Goal: Task Accomplishment & Management: Use online tool/utility

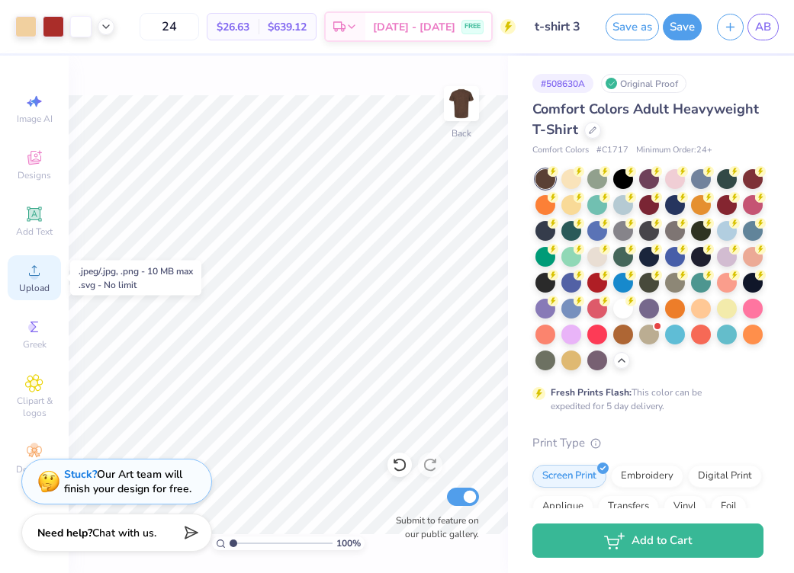
click at [33, 271] on icon at bounding box center [34, 270] width 18 height 18
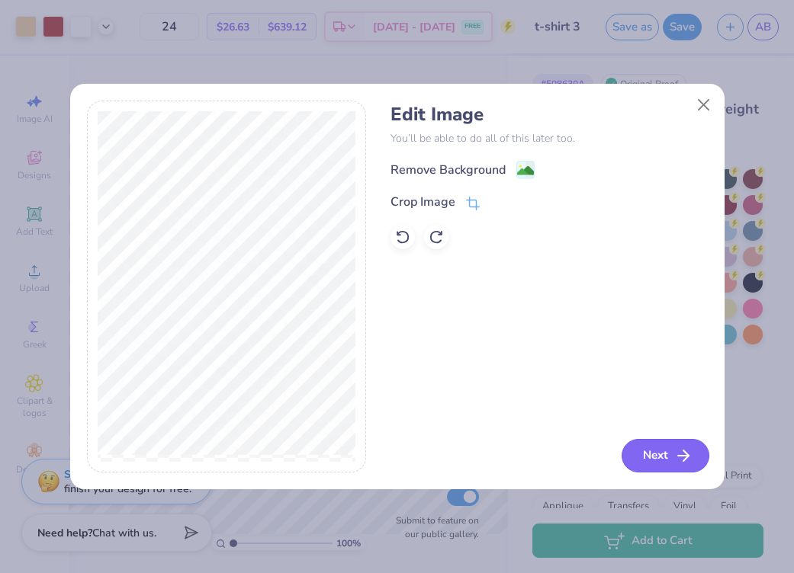
click at [645, 463] on button "Next" at bounding box center [665, 456] width 88 height 34
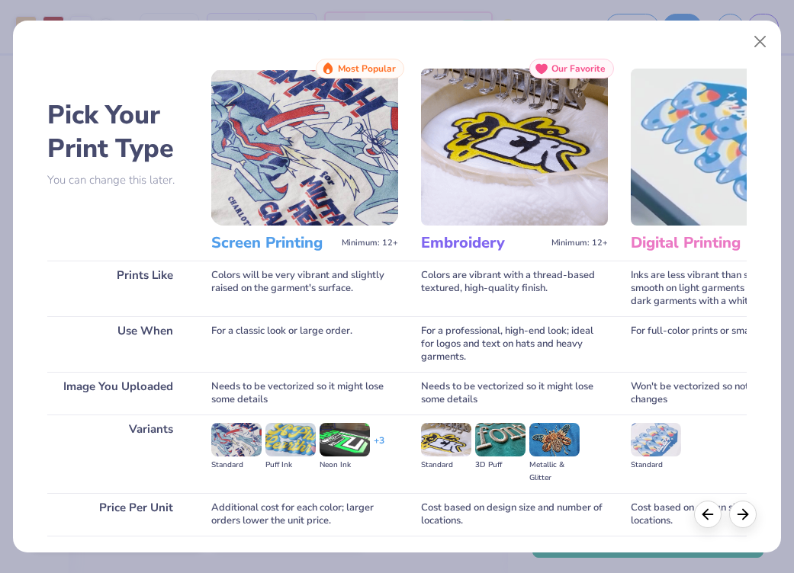
scroll to position [111, 0]
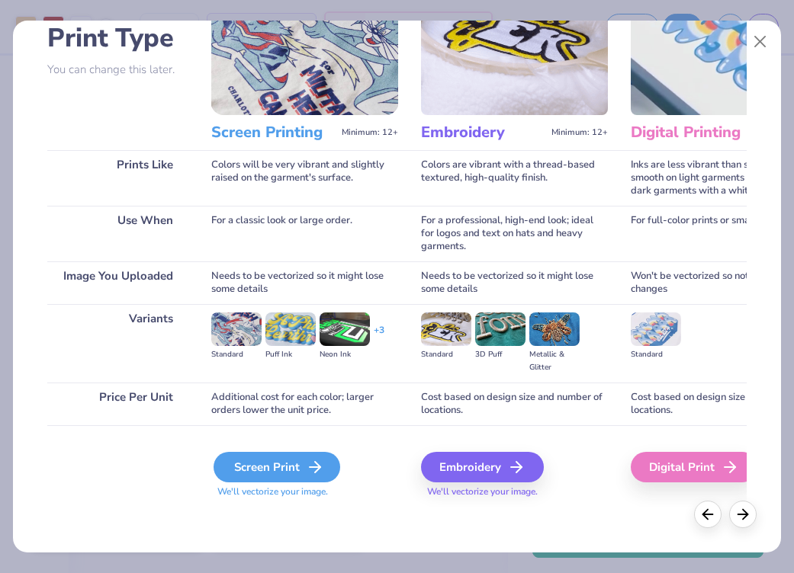
click at [278, 467] on div "Screen Print" at bounding box center [276, 467] width 127 height 30
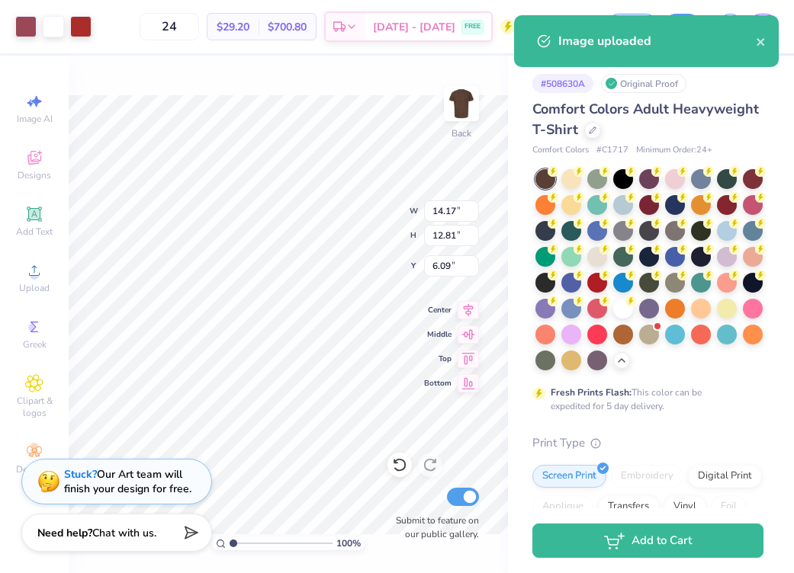
type input "1.37"
type input "1.43"
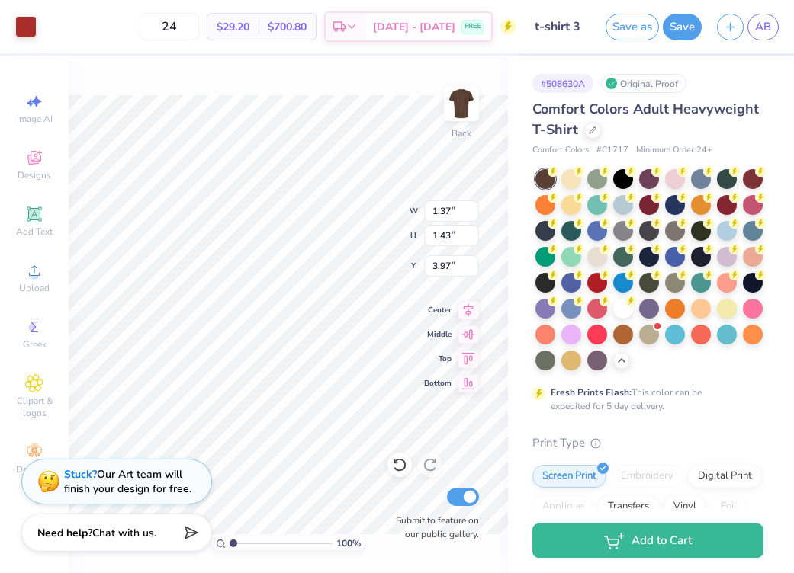
type input "3.93"
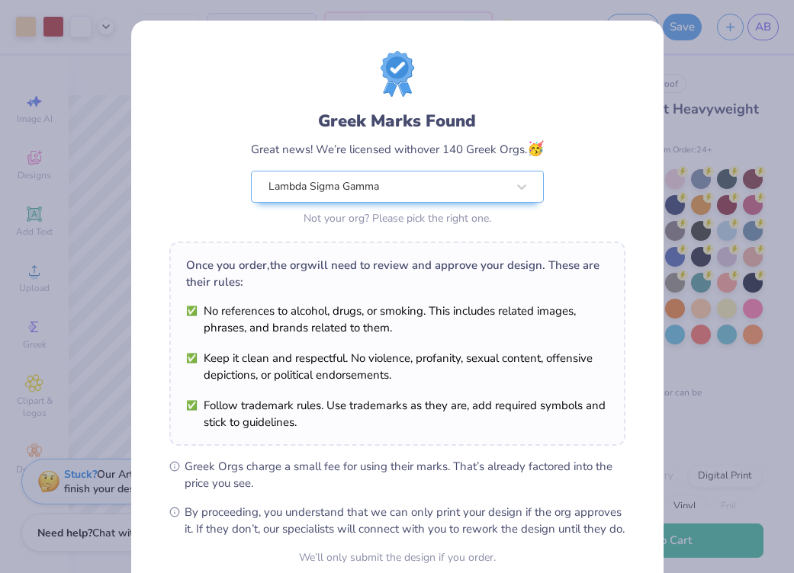
scroll to position [140, 0]
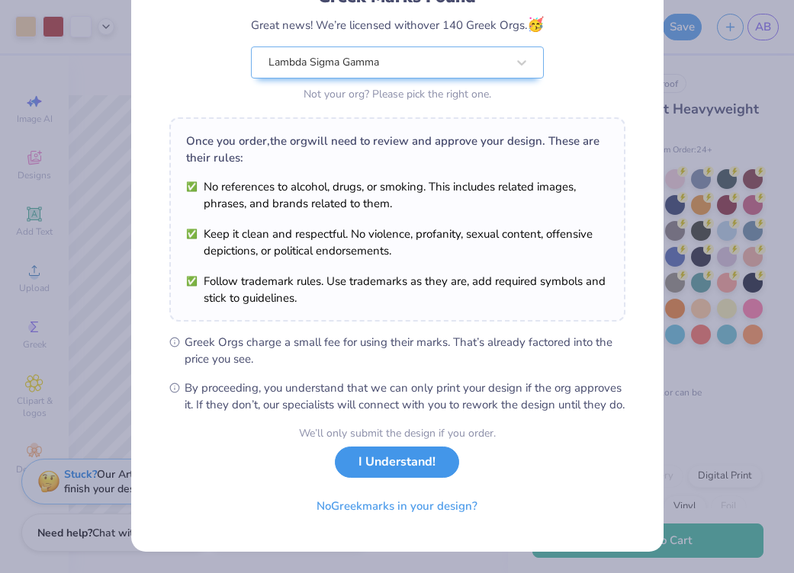
click at [384, 473] on button "I Understand!" at bounding box center [397, 462] width 124 height 31
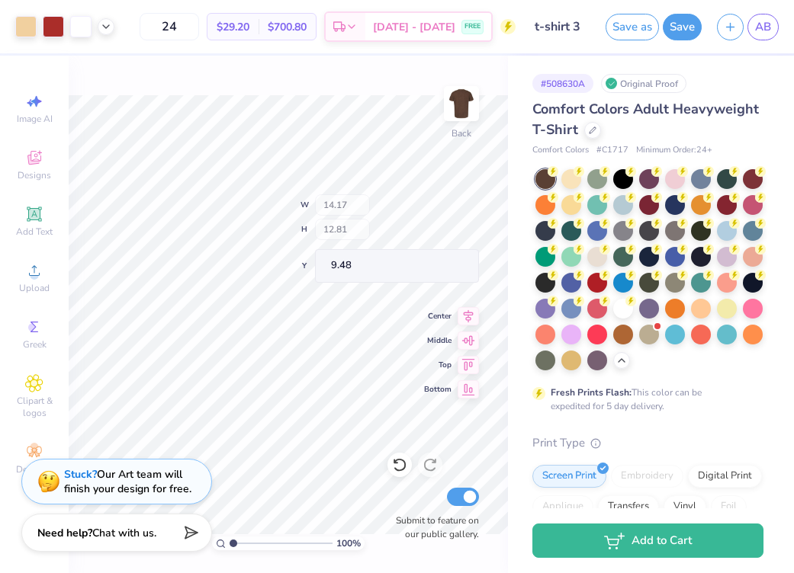
type input "9.48"
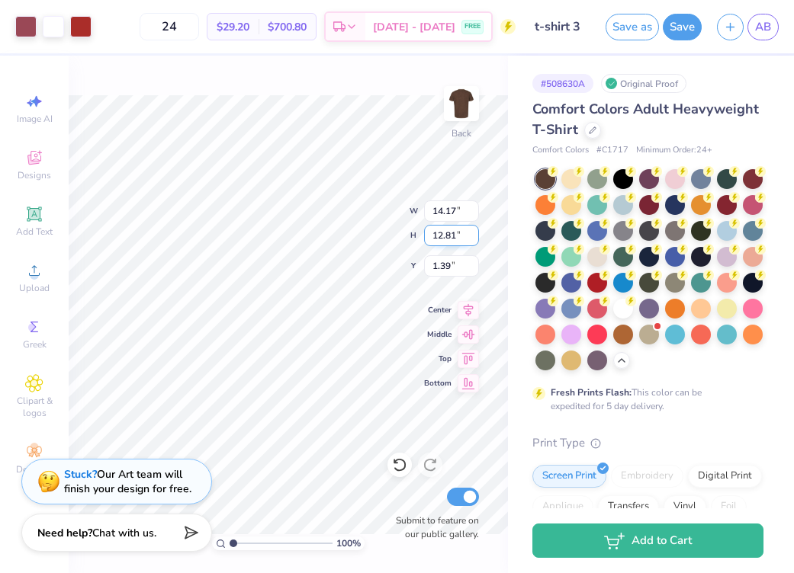
type input "1.39"
type input "5.41"
type input "4.65"
type input "11.94"
type input "4.31"
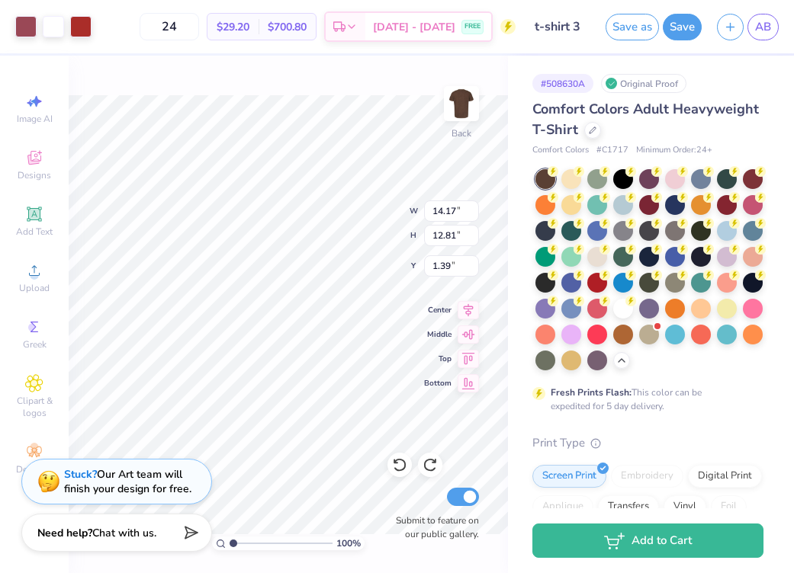
type input "4.82"
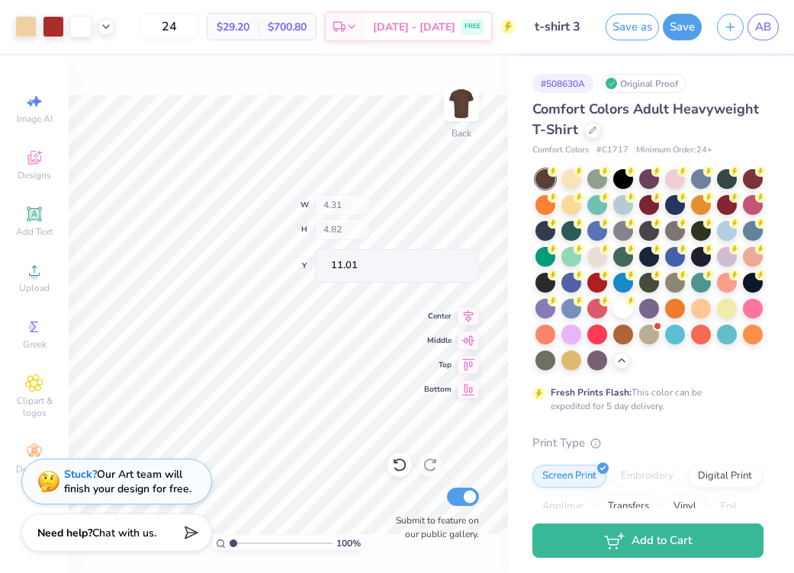
type input "17.75"
type input "5.10"
type input "4.61"
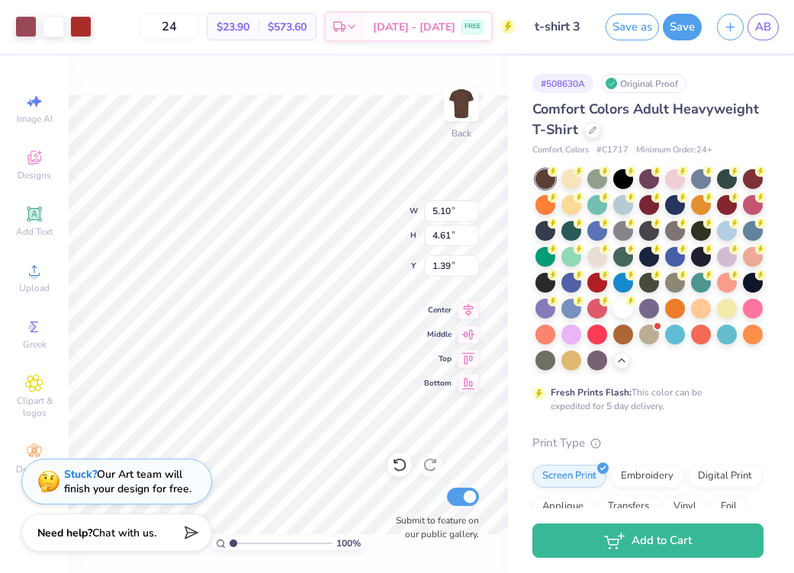
type input "14.12"
type input "12.76"
type input "3.68"
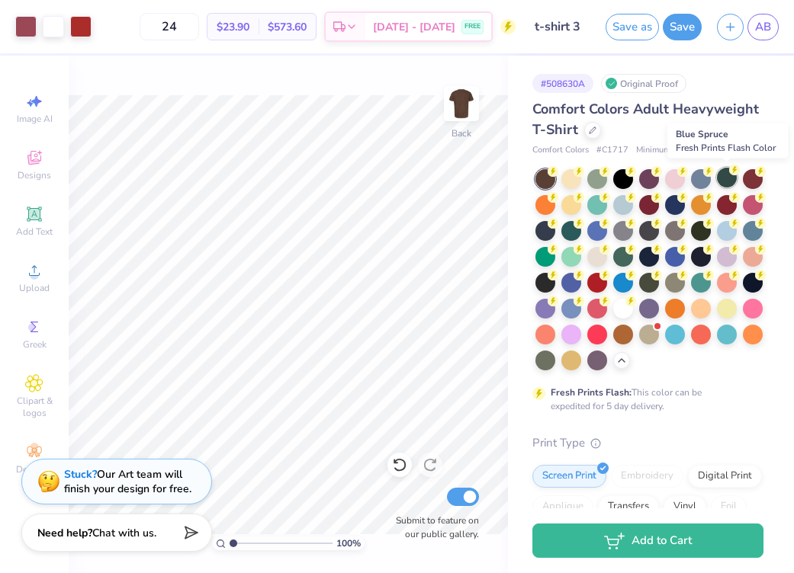
click at [725, 177] on div at bounding box center [727, 178] width 20 height 20
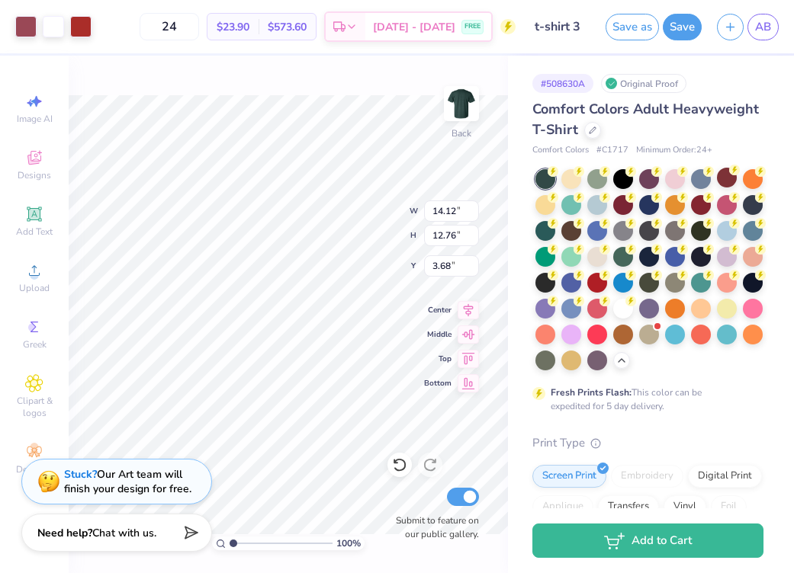
type input "13.67"
type input "12.35"
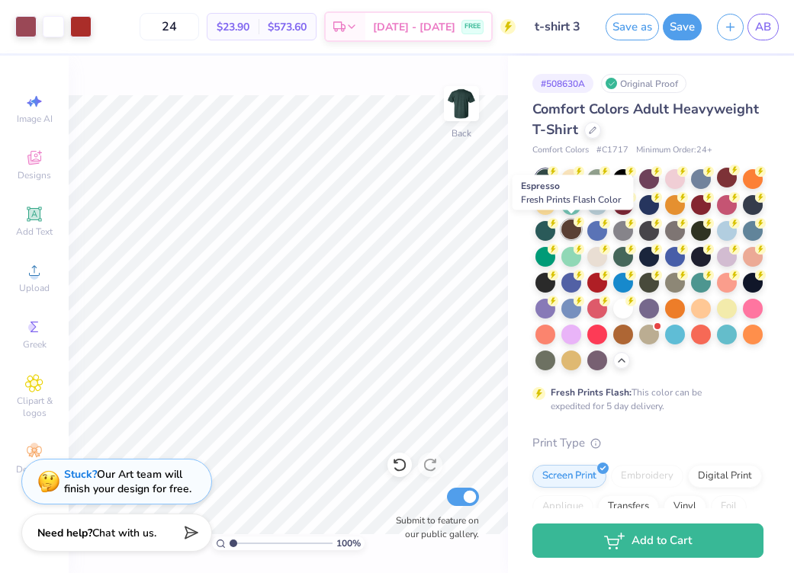
click at [570, 223] on div at bounding box center [571, 230] width 20 height 20
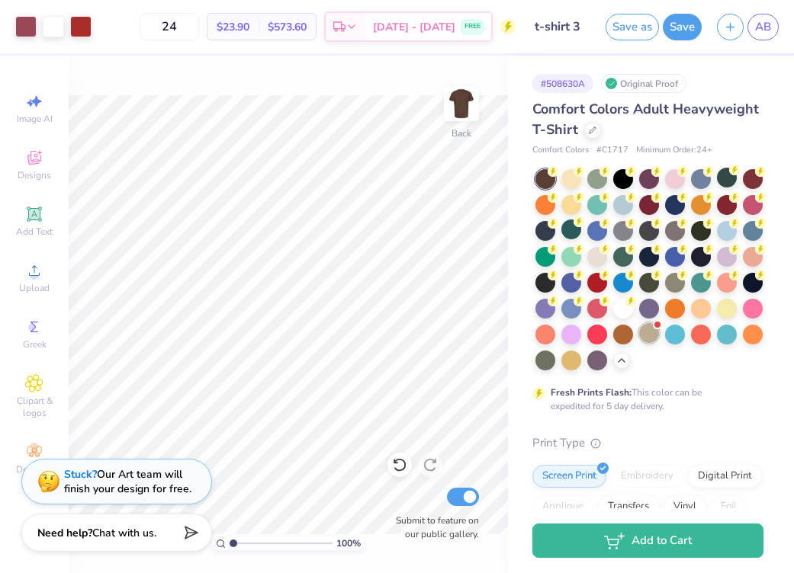
click at [646, 333] on div at bounding box center [649, 333] width 20 height 20
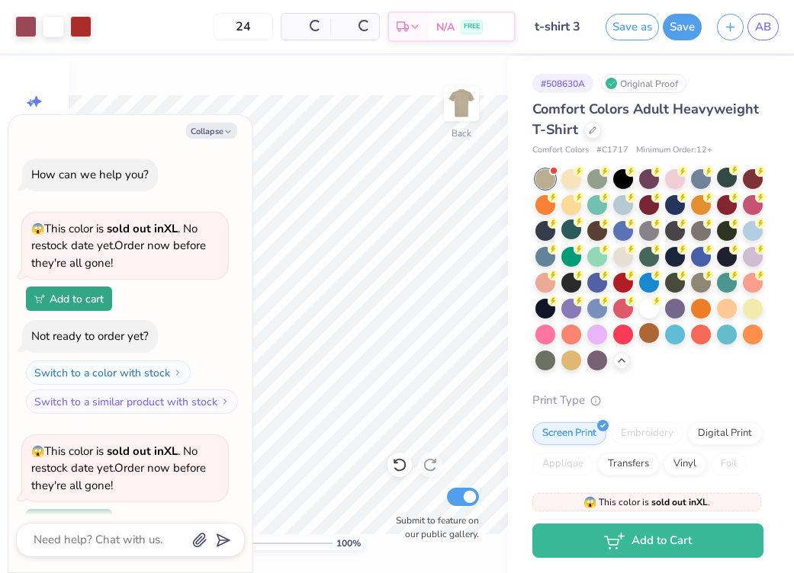
scroll to position [578, 0]
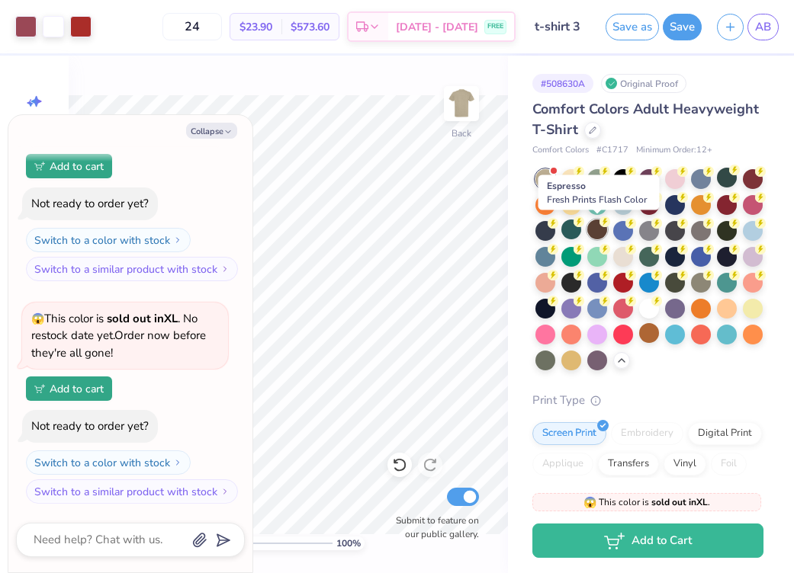
click at [596, 229] on div at bounding box center [597, 230] width 20 height 20
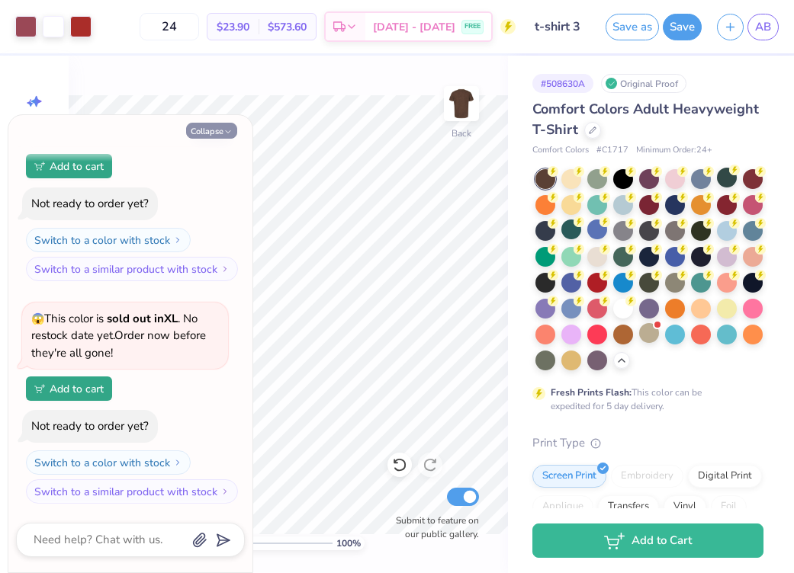
click at [216, 127] on button "Collapse" at bounding box center [211, 131] width 51 height 16
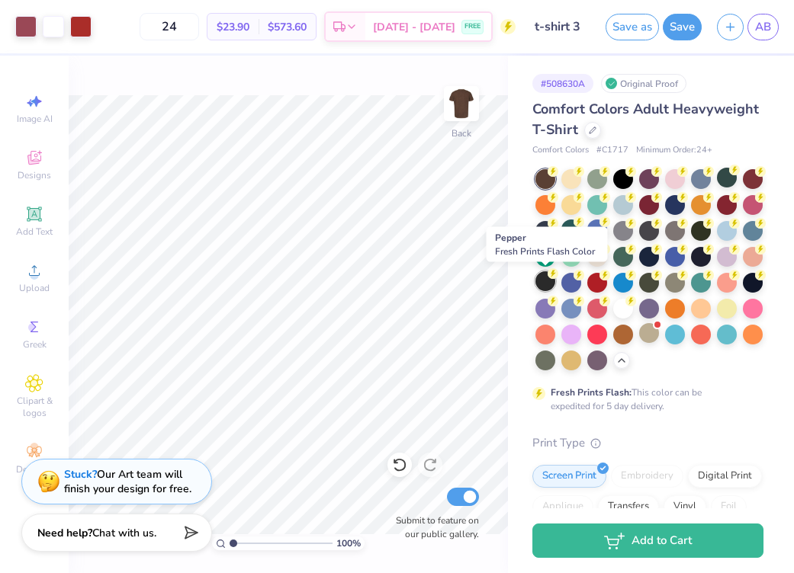
click at [547, 281] on div at bounding box center [545, 281] width 20 height 20
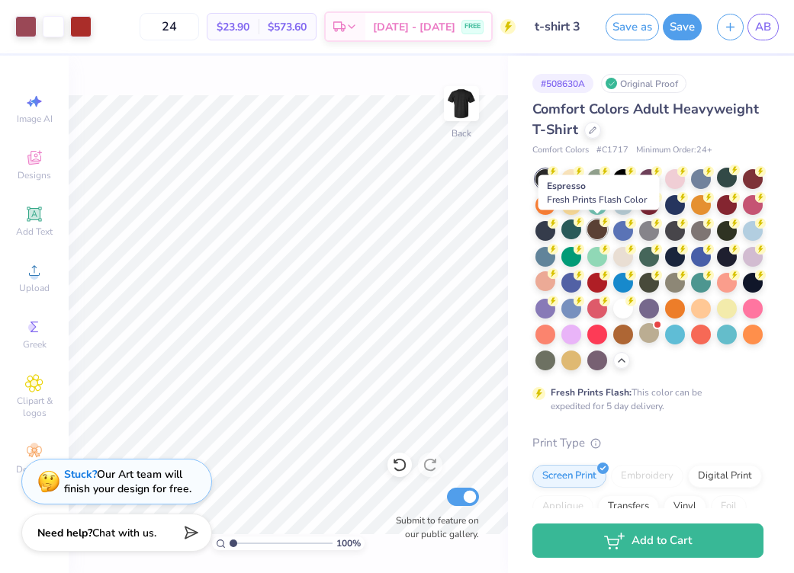
click at [598, 228] on div at bounding box center [597, 230] width 20 height 20
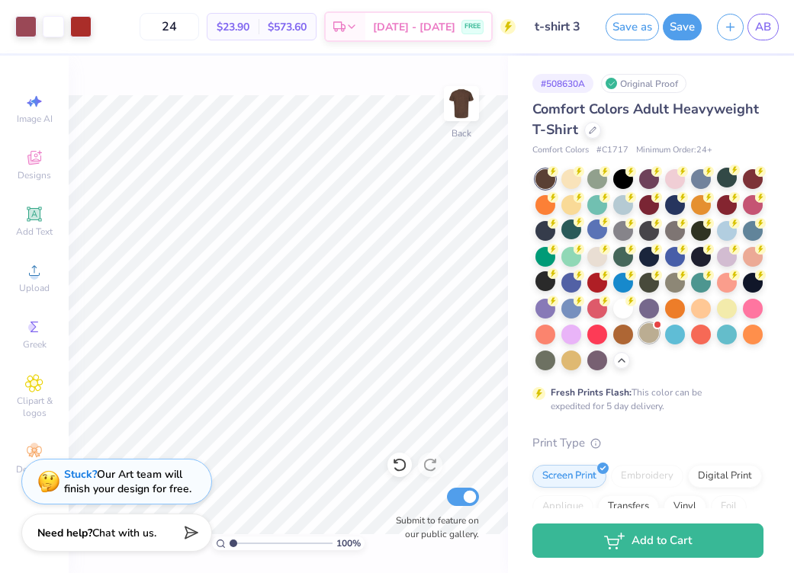
click at [648, 342] on div at bounding box center [649, 333] width 20 height 20
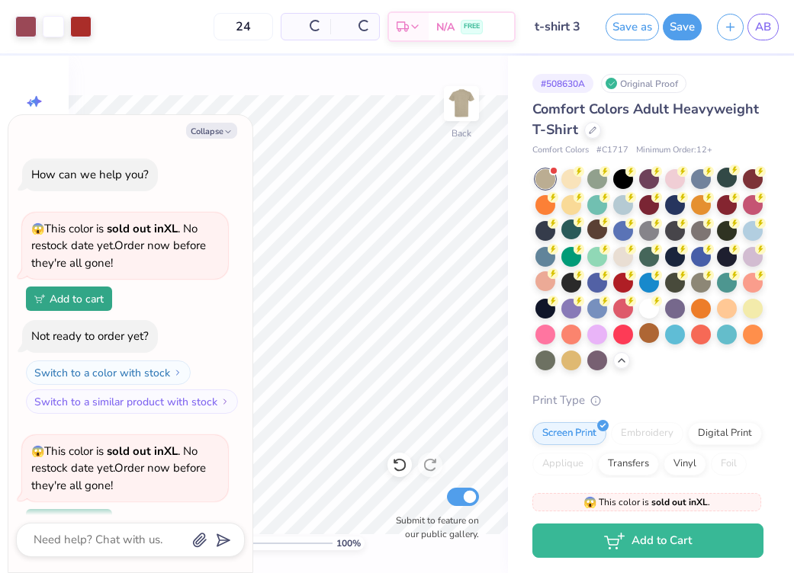
scroll to position [800, 0]
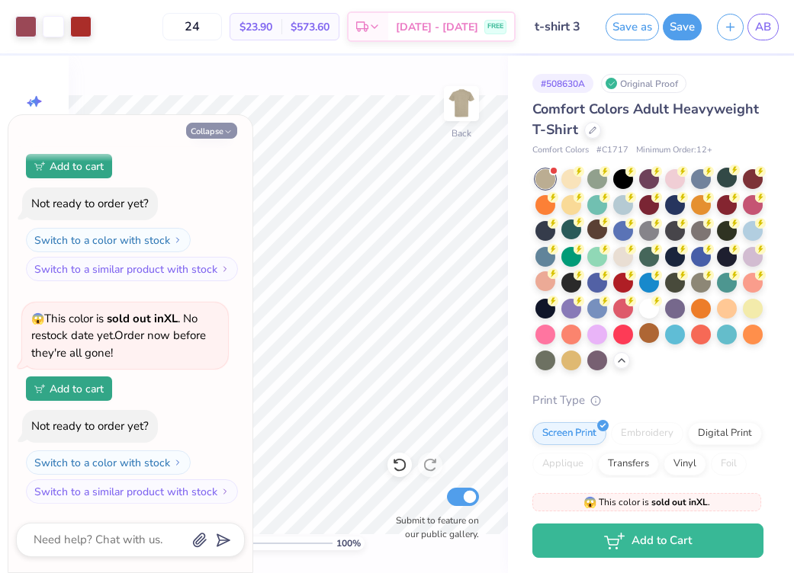
click at [227, 130] on icon "button" at bounding box center [227, 131] width 9 height 9
type textarea "x"
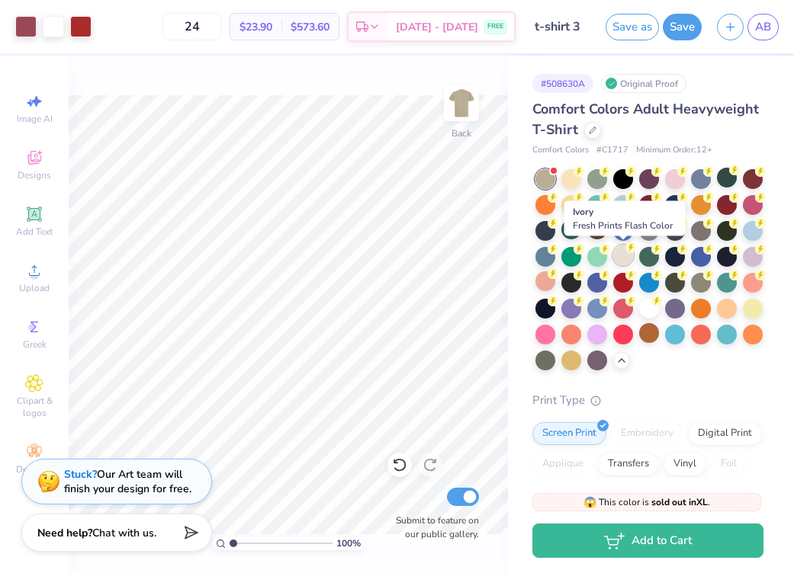
click at [619, 252] on div at bounding box center [623, 255] width 20 height 20
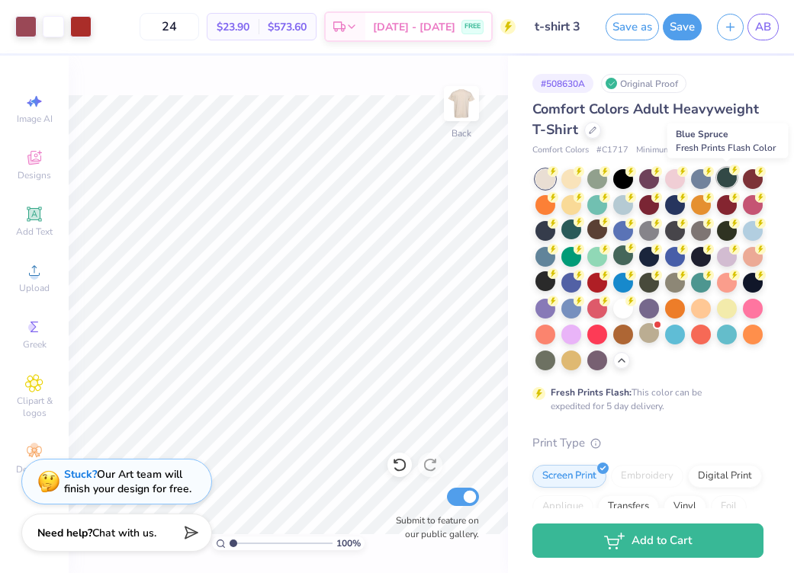
click at [723, 176] on div at bounding box center [727, 178] width 20 height 20
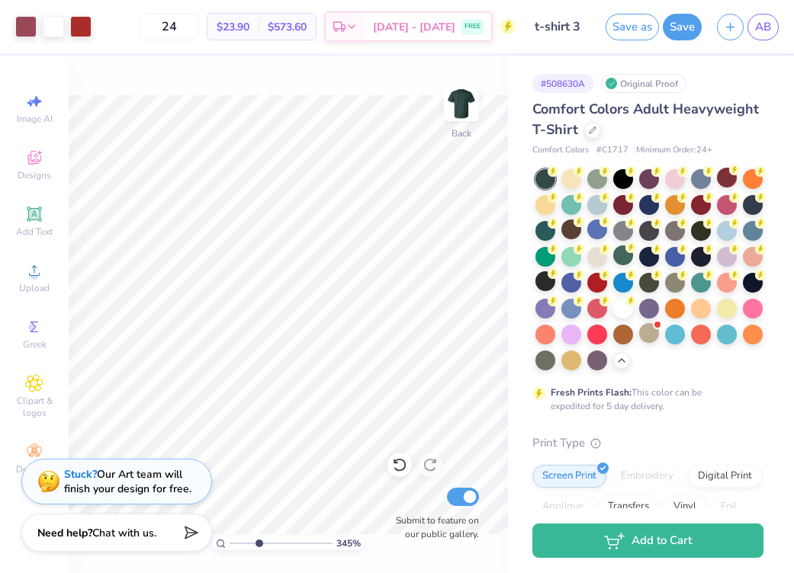
drag, startPoint x: 234, startPoint y: 544, endPoint x: 258, endPoint y: 544, distance: 23.6
click at [258, 544] on input "range" at bounding box center [280, 544] width 103 height 14
drag, startPoint x: 261, startPoint y: 544, endPoint x: 237, endPoint y: 545, distance: 24.4
click at [237, 545] on input "range" at bounding box center [280, 544] width 103 height 14
click at [567, 230] on div at bounding box center [571, 230] width 20 height 20
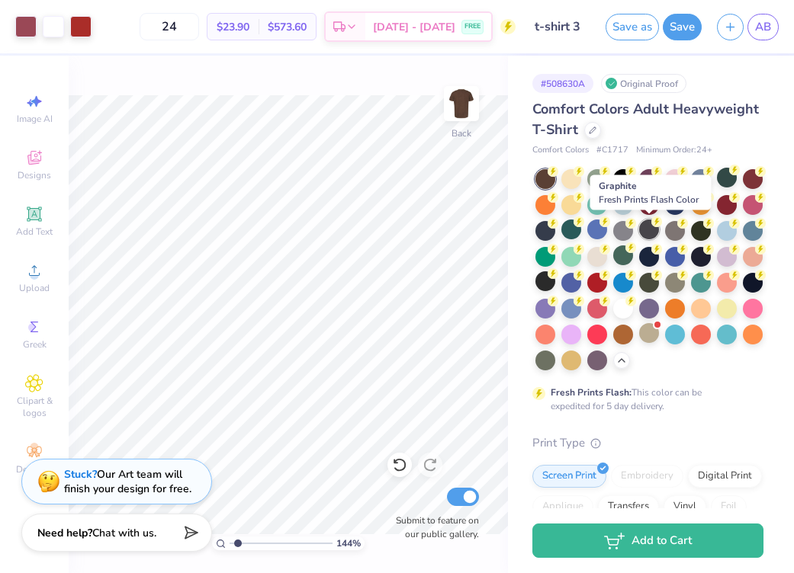
click at [643, 228] on div at bounding box center [649, 230] width 20 height 20
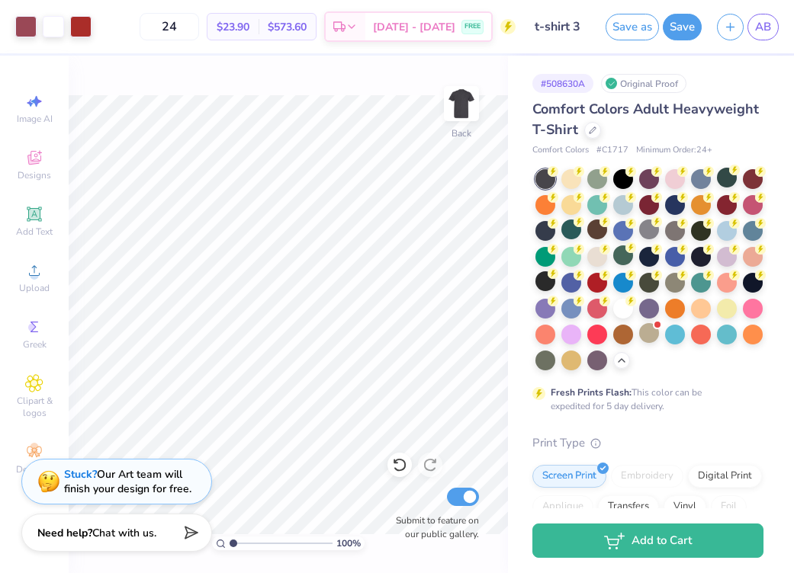
drag, startPoint x: 236, startPoint y: 543, endPoint x: 226, endPoint y: 543, distance: 9.9
type input "1"
click at [229, 543] on input "range" at bounding box center [280, 544] width 103 height 14
click at [624, 175] on div at bounding box center [623, 178] width 20 height 20
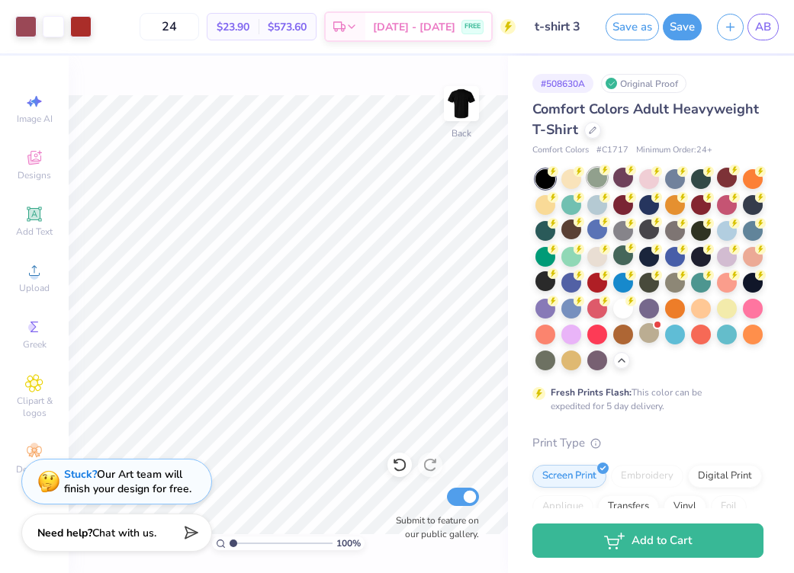
click at [592, 182] on div at bounding box center [597, 178] width 20 height 20
click at [567, 229] on div at bounding box center [571, 230] width 20 height 20
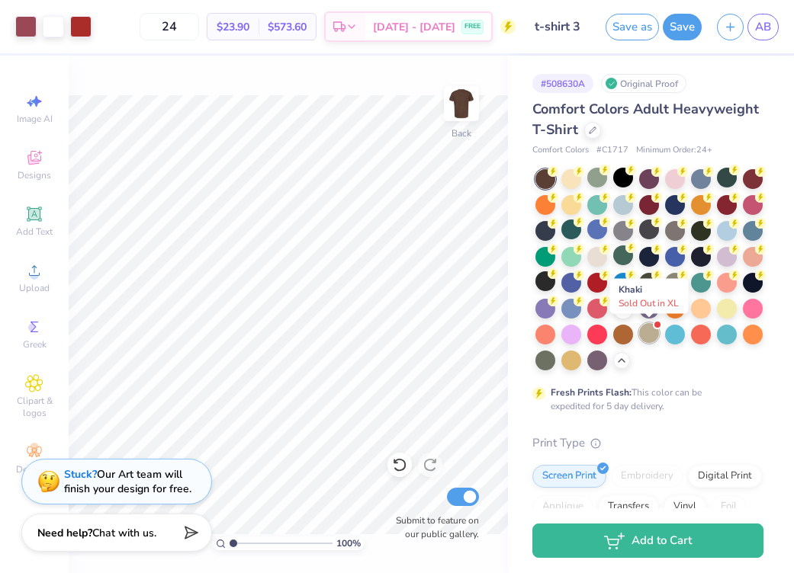
click at [654, 335] on div at bounding box center [649, 333] width 20 height 20
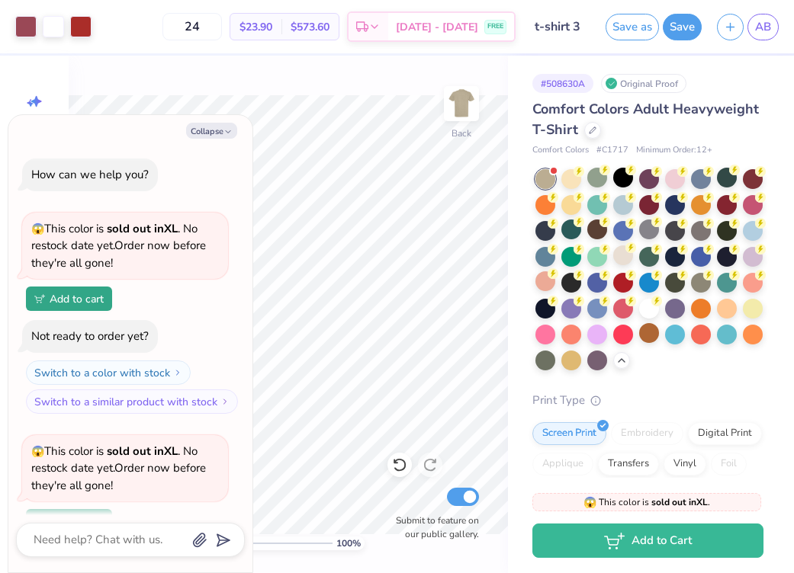
scroll to position [1023, 0]
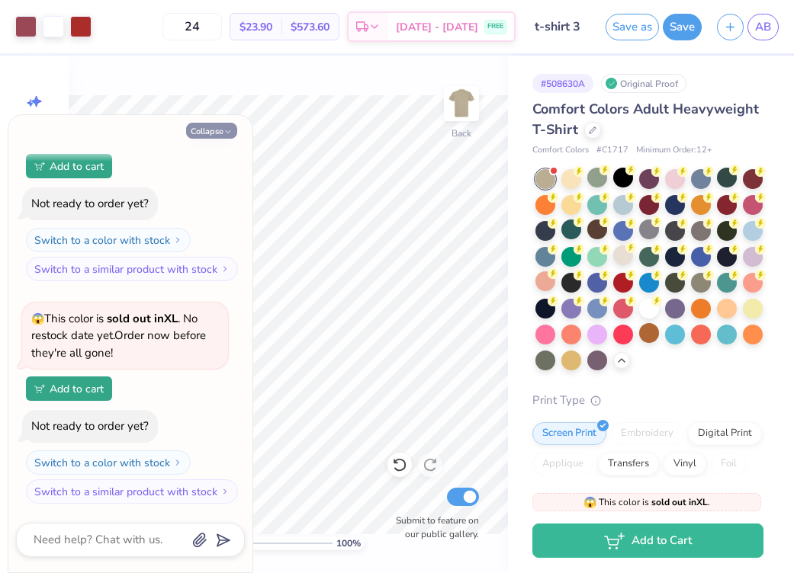
click at [217, 133] on button "Collapse" at bounding box center [211, 131] width 51 height 16
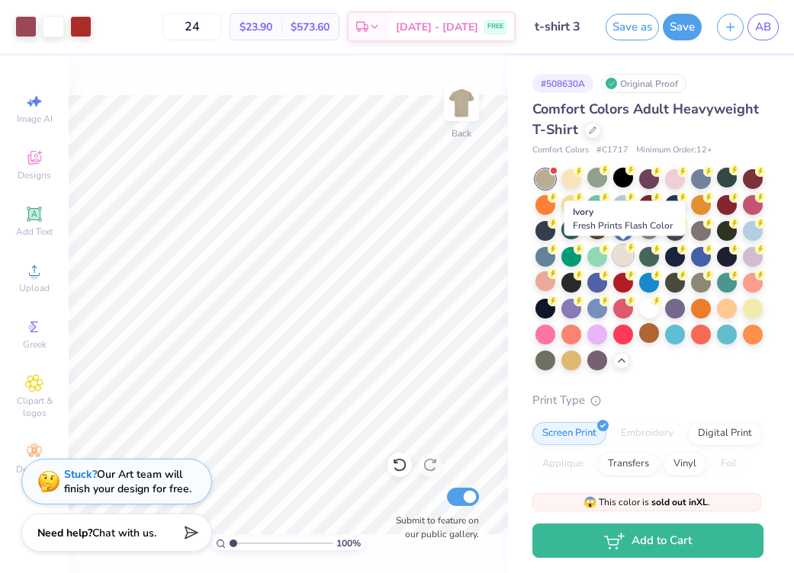
click at [622, 255] on div at bounding box center [623, 255] width 20 height 20
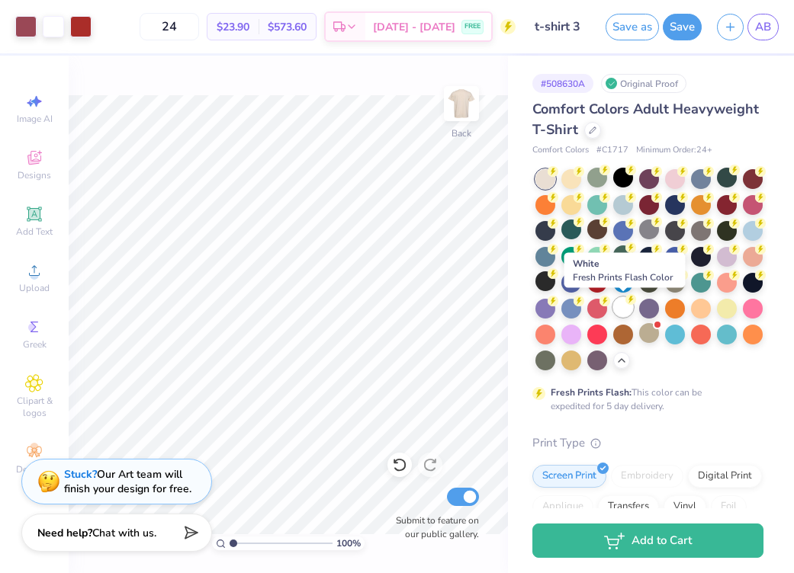
click at [620, 304] on div at bounding box center [623, 307] width 20 height 20
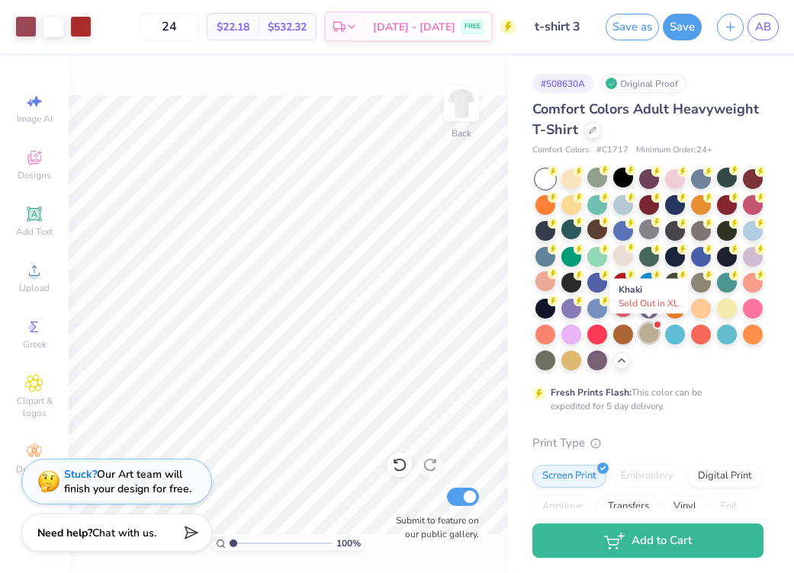
click at [648, 332] on div at bounding box center [649, 333] width 20 height 20
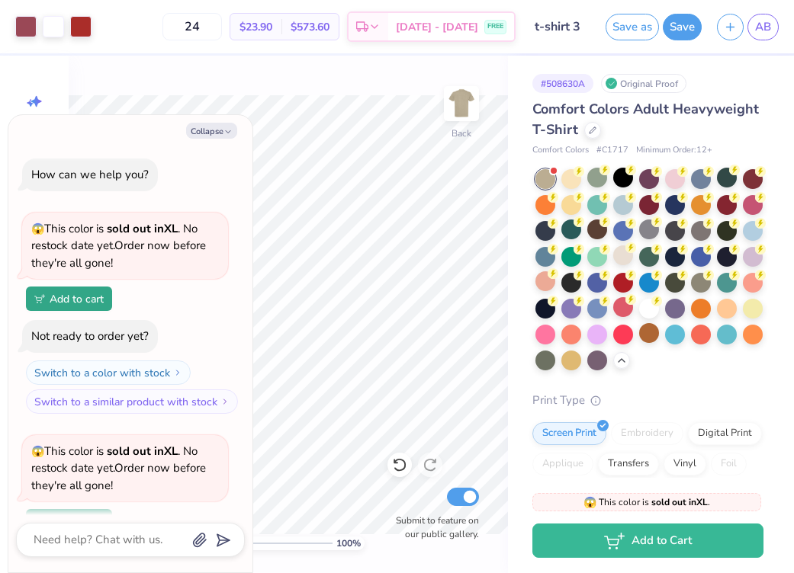
scroll to position [1246, 0]
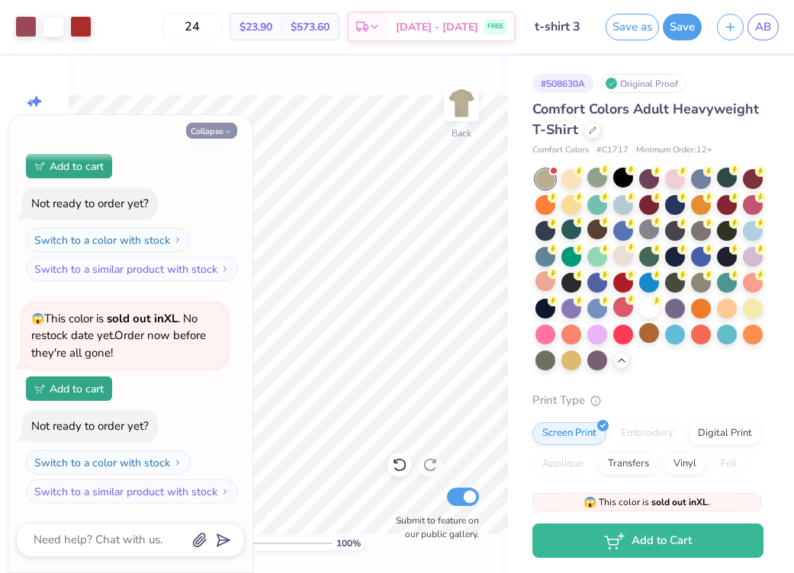
click at [214, 123] on button "Collapse" at bounding box center [211, 131] width 51 height 16
type textarea "x"
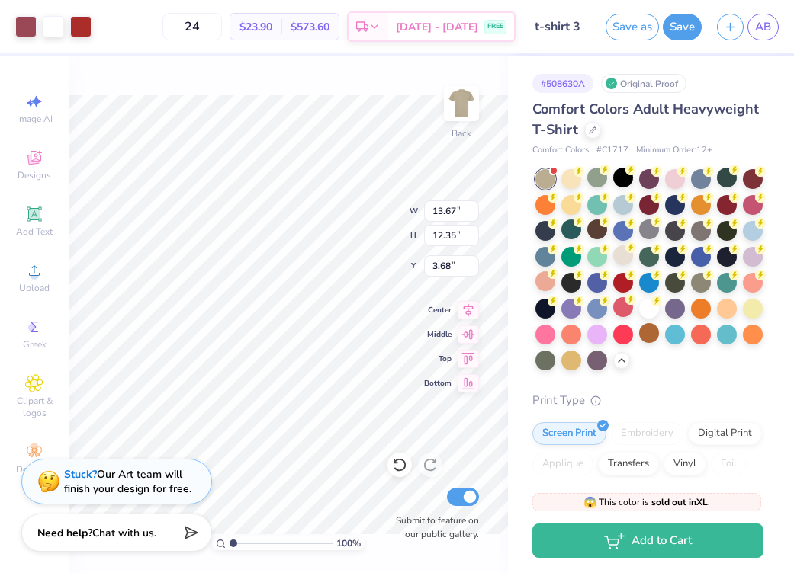
type input "5.79"
type input "5.48"
type input "5.13"
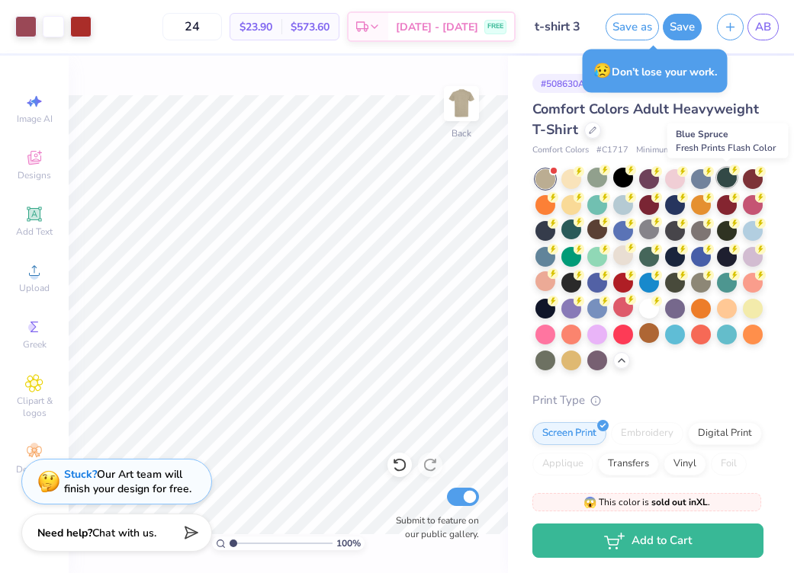
click at [724, 181] on div at bounding box center [727, 178] width 20 height 20
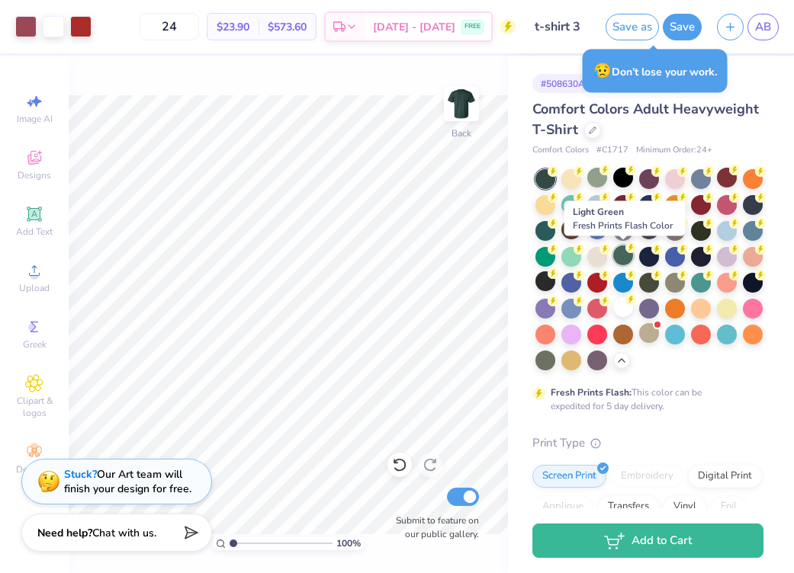
click at [623, 256] on div at bounding box center [623, 255] width 20 height 20
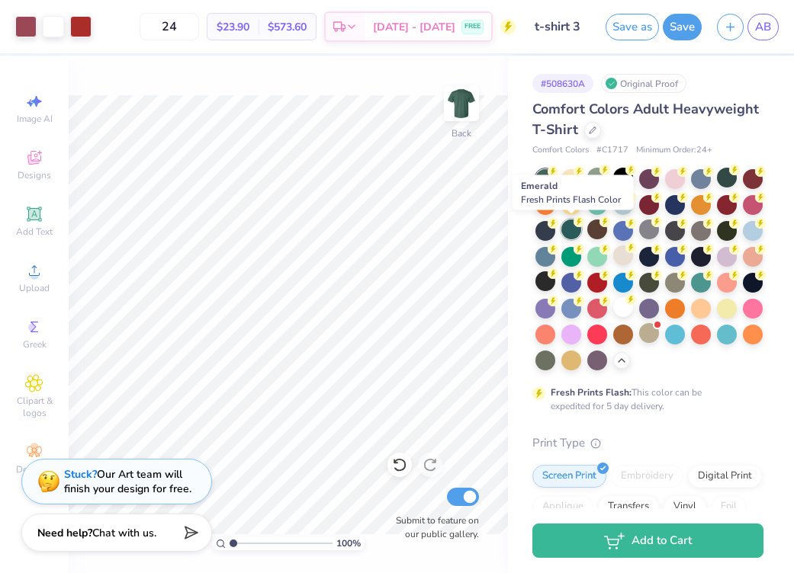
click at [565, 226] on div at bounding box center [571, 230] width 20 height 20
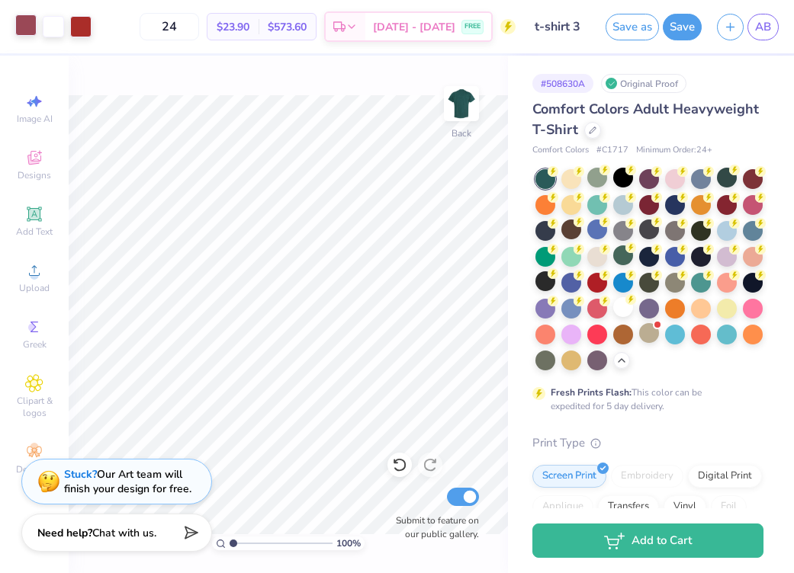
click at [19, 20] on div at bounding box center [25, 24] width 21 height 21
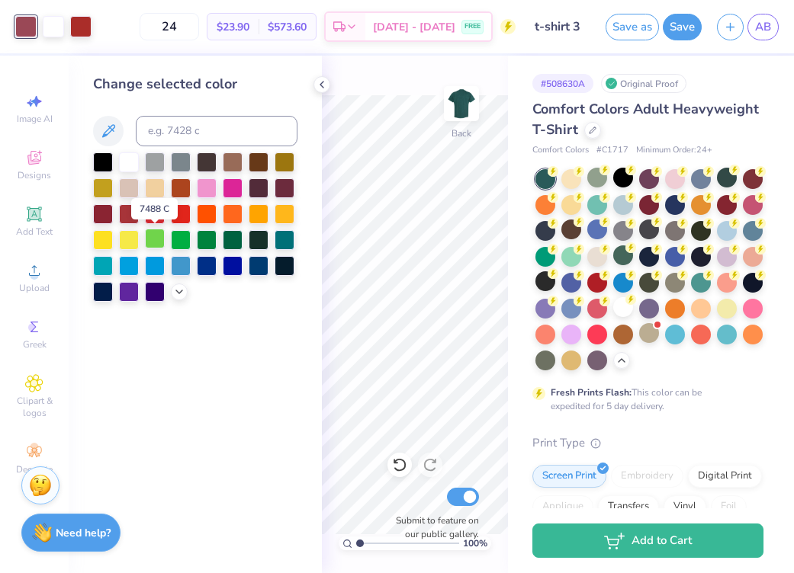
click at [156, 242] on div at bounding box center [155, 239] width 20 height 20
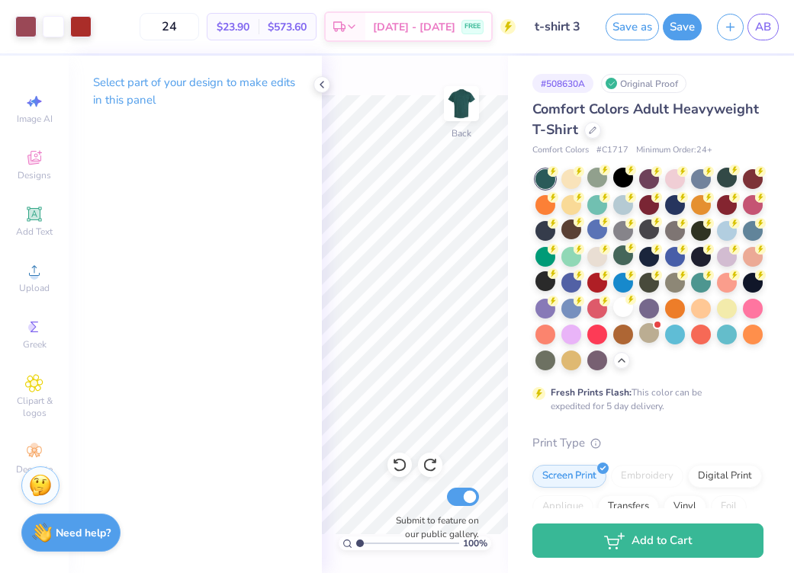
click at [312, 82] on div "Select part of your design to make edits in this panel" at bounding box center [195, 97] width 253 height 83
click at [319, 80] on icon at bounding box center [322, 85] width 12 height 12
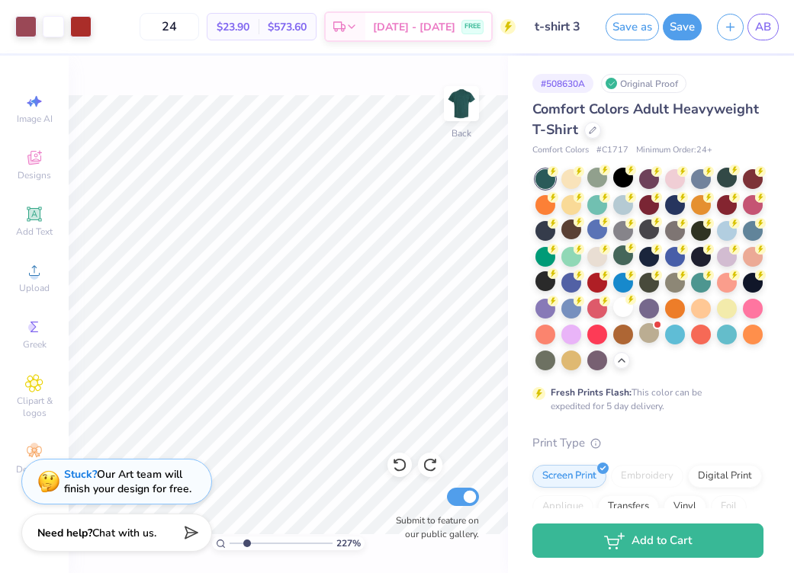
drag, startPoint x: 233, startPoint y: 544, endPoint x: 246, endPoint y: 544, distance: 13.7
click at [246, 544] on input "range" at bounding box center [280, 544] width 103 height 14
type input "1.75"
click at [241, 537] on input "range" at bounding box center [280, 544] width 103 height 14
click at [27, 24] on div at bounding box center [25, 24] width 21 height 21
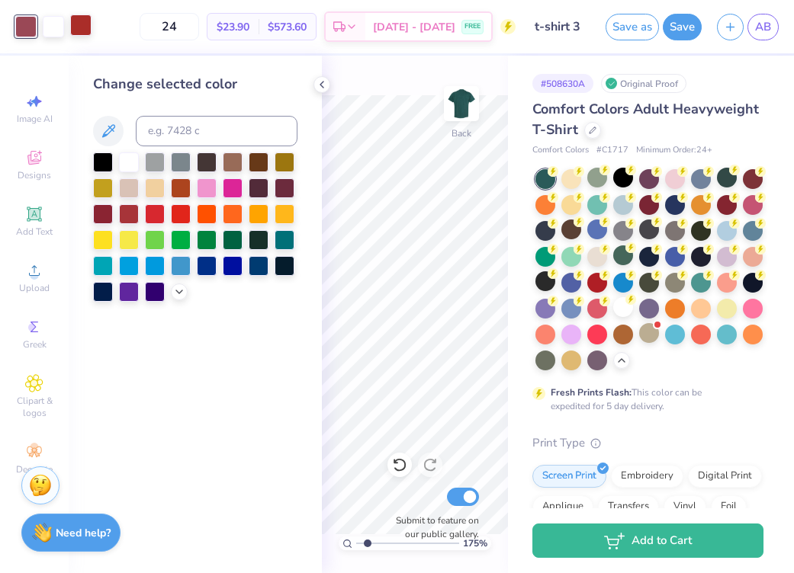
click at [78, 25] on div at bounding box center [80, 24] width 21 height 21
click at [26, 27] on div at bounding box center [25, 24] width 21 height 21
click at [156, 130] on input at bounding box center [217, 131] width 162 height 30
type input "7623"
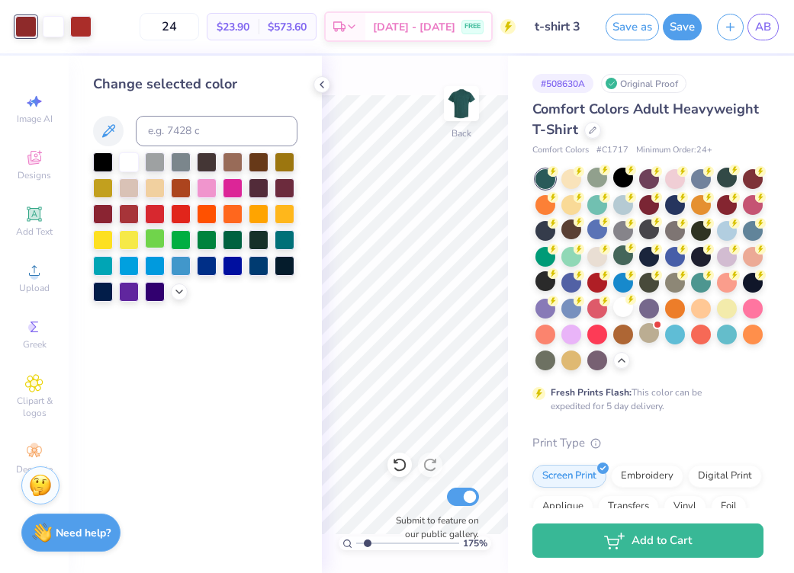
click at [155, 238] on div at bounding box center [155, 239] width 20 height 20
click at [162, 136] on input at bounding box center [217, 131] width 162 height 30
type input "7627"
click at [324, 84] on icon at bounding box center [322, 85] width 12 height 12
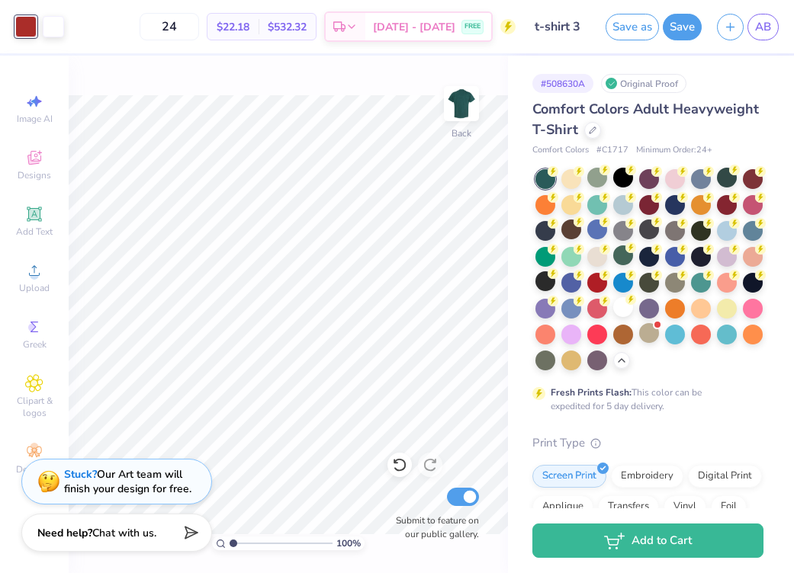
drag, startPoint x: 240, startPoint y: 544, endPoint x: 225, endPoint y: 542, distance: 15.4
type input "1"
click at [229, 542] on input "range" at bounding box center [280, 544] width 103 height 14
click at [637, 473] on div "Embroidery" at bounding box center [647, 474] width 72 height 23
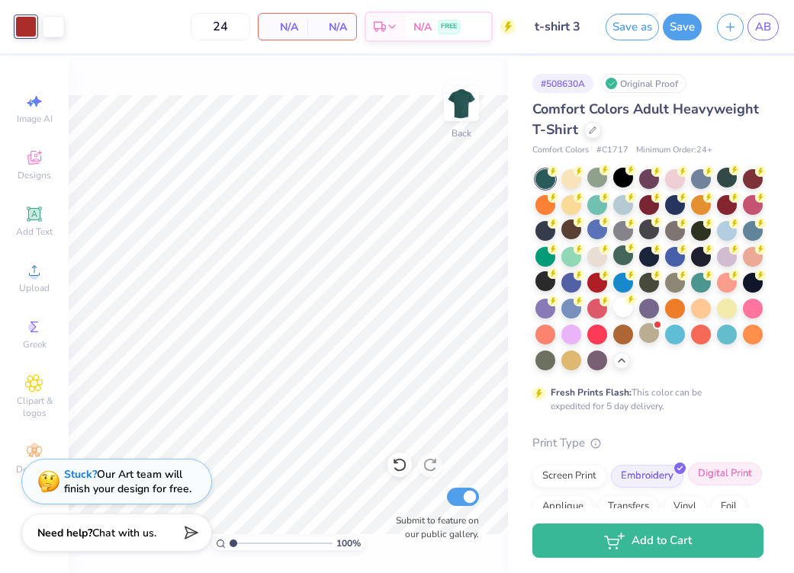
click at [712, 474] on div "Digital Print" at bounding box center [725, 474] width 74 height 23
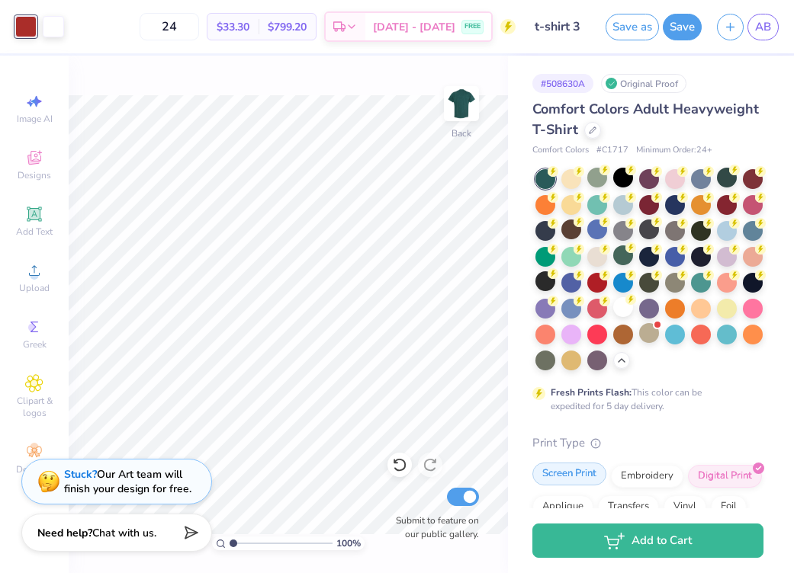
click at [558, 473] on div "Screen Print" at bounding box center [569, 474] width 74 height 23
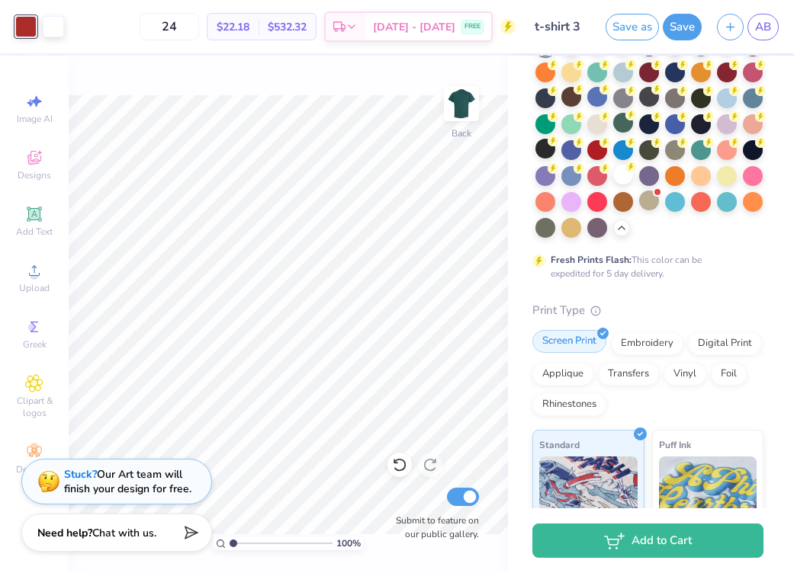
scroll to position [0, 0]
